Goal: Transaction & Acquisition: Purchase product/service

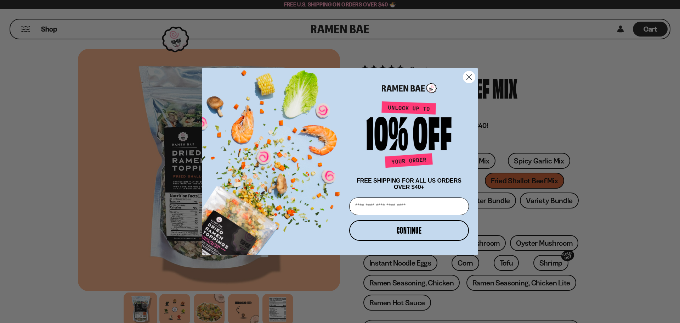
click at [405, 209] on input "Email" at bounding box center [409, 206] width 120 height 18
type input "**********"
click at [409, 233] on button "CONTINUE" at bounding box center [409, 230] width 120 height 21
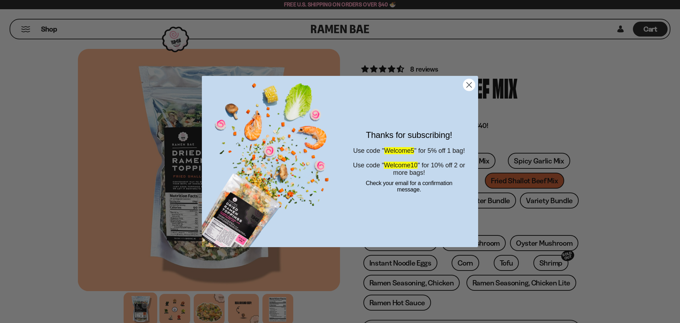
click at [473, 83] on circle "Close dialog" at bounding box center [470, 85] width 12 height 12
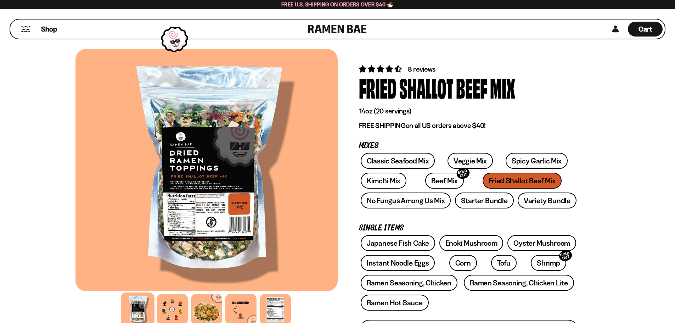
click at [170, 315] on div at bounding box center [172, 309] width 34 height 34
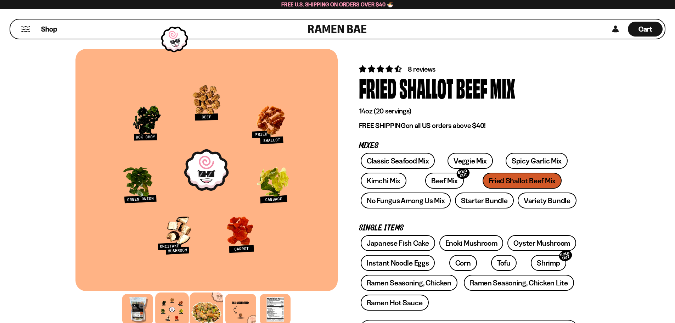
click at [203, 307] on div at bounding box center [207, 309] width 34 height 34
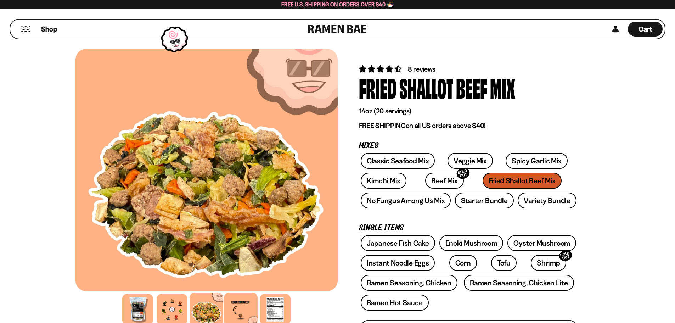
click at [247, 306] on div at bounding box center [241, 309] width 34 height 34
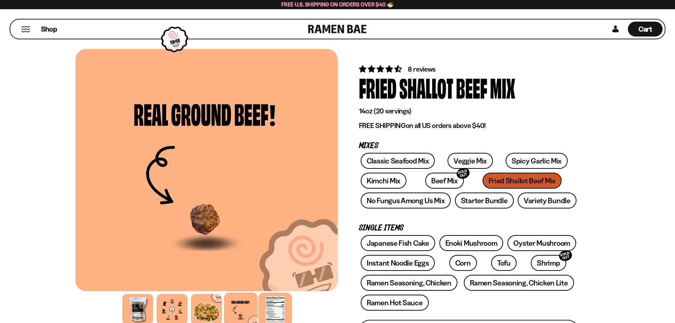
click at [275, 308] on div at bounding box center [275, 309] width 34 height 34
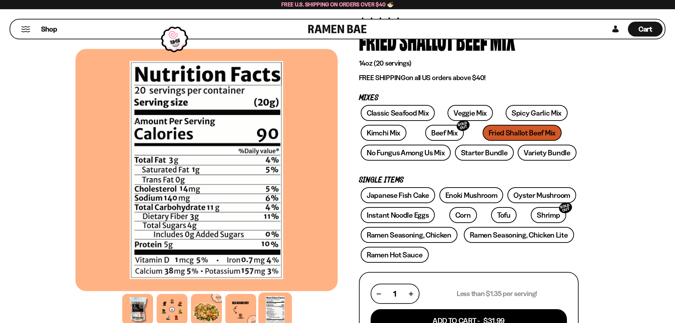
scroll to position [35, 0]
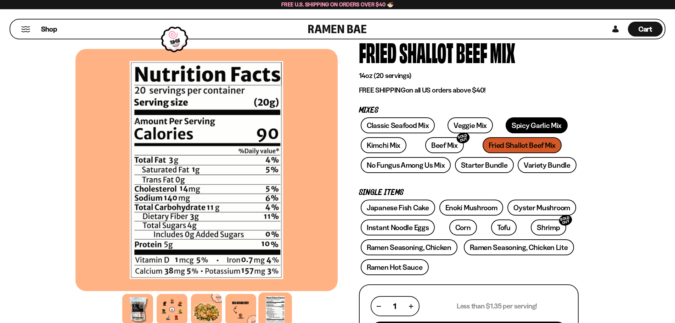
click at [528, 126] on link "Spicy Garlic Mix" at bounding box center [537, 125] width 62 height 16
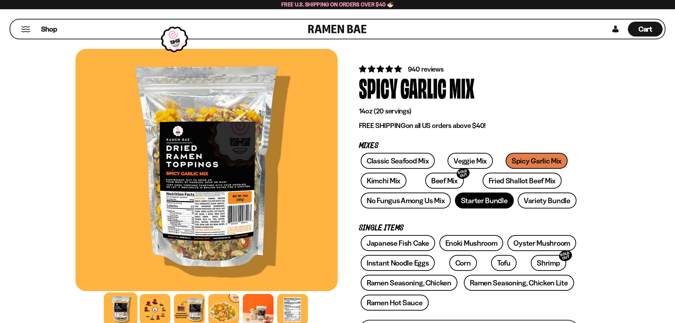
click at [474, 200] on link "Starter Bundle" at bounding box center [484, 200] width 59 height 16
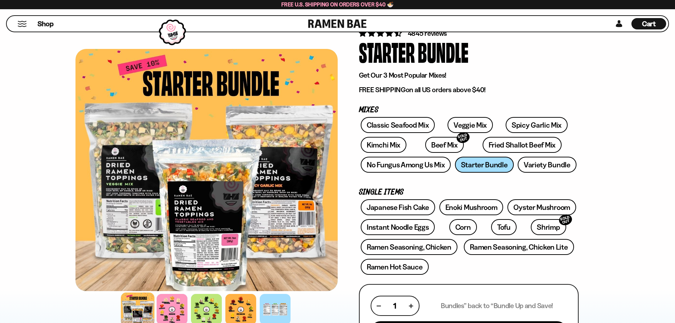
scroll to position [35, 0]
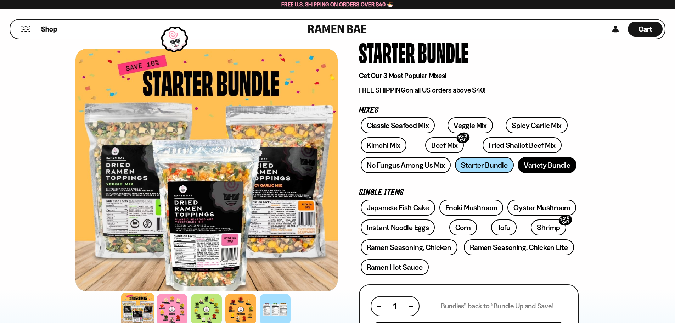
click at [547, 163] on link "Variety Bundle" at bounding box center [547, 165] width 59 height 16
